Goal: Check status: Check status

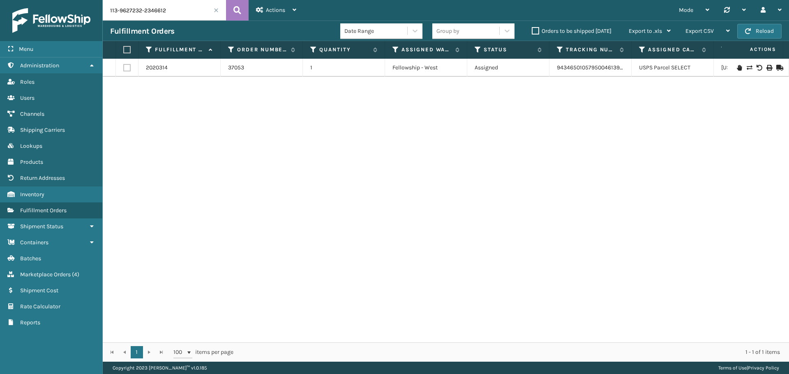
click at [179, 12] on input "113-9627232-2346612" at bounding box center [164, 10] width 123 height 21
click at [216, 12] on span at bounding box center [216, 10] width 5 height 5
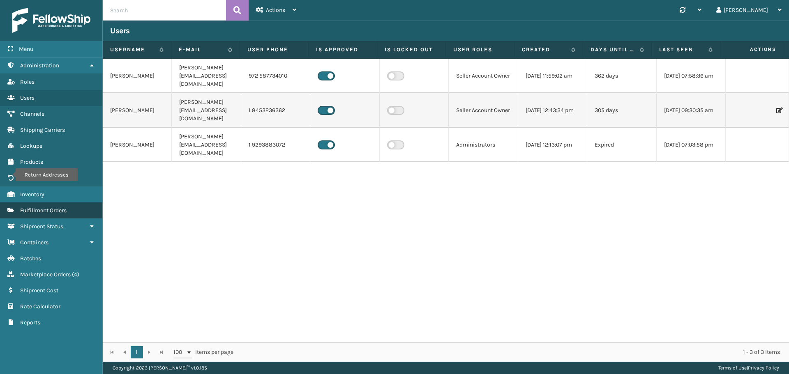
click at [63, 212] on span "Fulfillment Orders" at bounding box center [43, 210] width 46 height 7
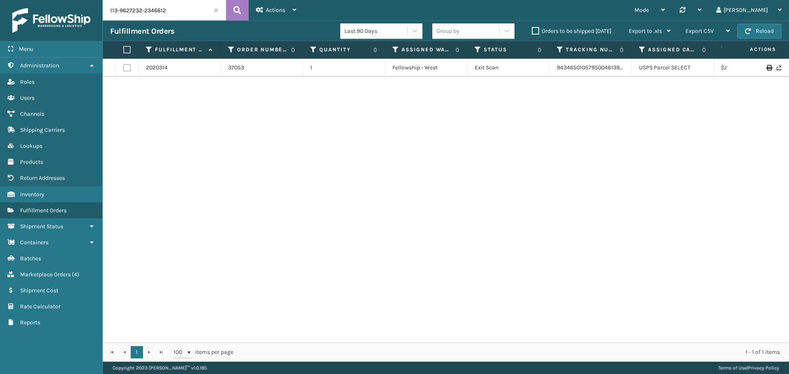
click at [170, 7] on input "113-9627232-2346612" at bounding box center [164, 10] width 123 height 21
paste input "[CREDIT_CARD_NUMBER]"
type input "111-4255143-9917833"
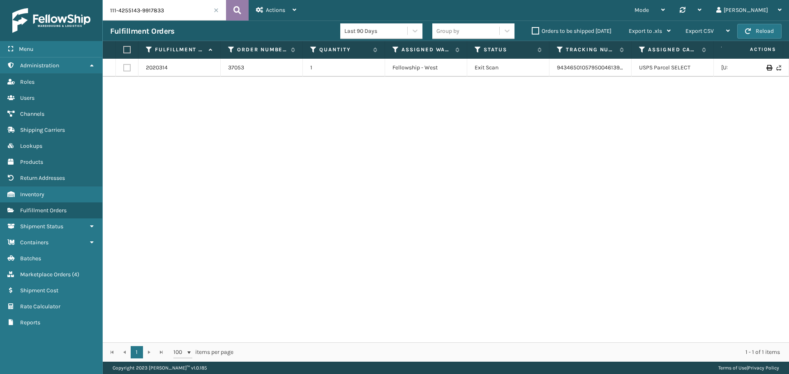
click at [234, 9] on icon at bounding box center [237, 10] width 8 height 12
click at [154, 66] on link "2021331" at bounding box center [156, 68] width 21 height 8
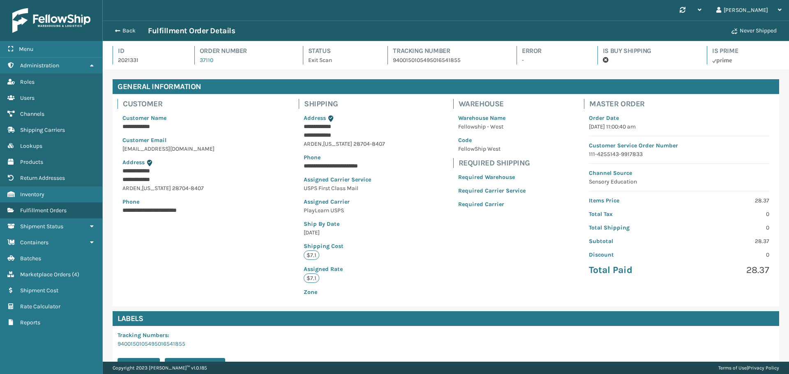
scroll to position [20, 686]
click at [447, 60] on p "9400150105495016541855" at bounding box center [447, 60] width 109 height 9
copy p "9400150105495016541855"
click at [46, 212] on span "Fulfillment Orders" at bounding box center [43, 210] width 46 height 7
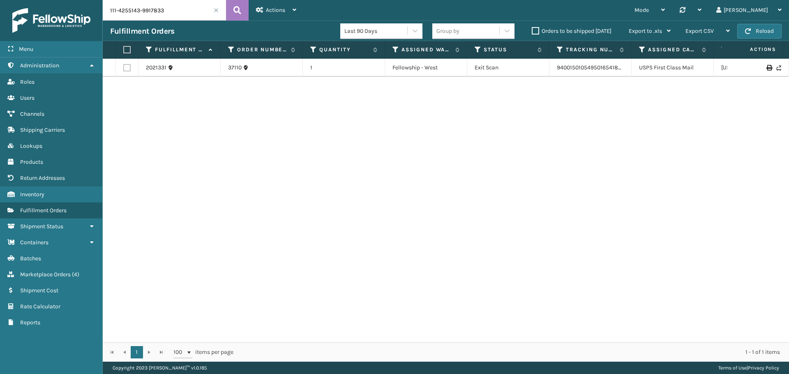
click at [198, 11] on input "111-4255143-9917833" at bounding box center [164, 10] width 123 height 21
paste input "3-6270916-6106617"
click at [235, 12] on icon at bounding box center [237, 10] width 8 height 12
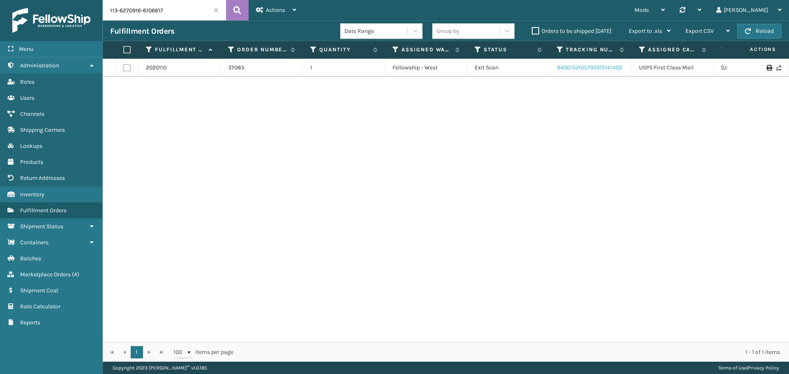
click at [607, 66] on link "9400150105797015141402" at bounding box center [589, 67] width 65 height 7
click at [198, 12] on input "113-6270916-6106617" at bounding box center [164, 10] width 123 height 21
paste input "7589990-4369860"
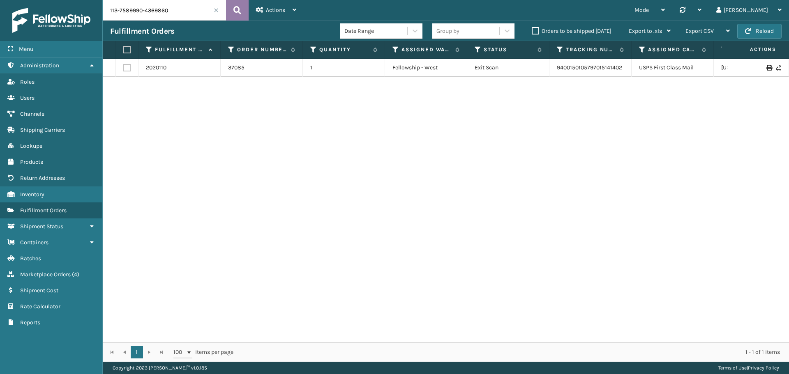
type input "113-7589990-4369860"
click at [244, 10] on button at bounding box center [237, 10] width 23 height 21
click at [596, 67] on link "9400150105796015143850" at bounding box center [590, 67] width 67 height 7
